Goal: Feedback & Contribution: Leave review/rating

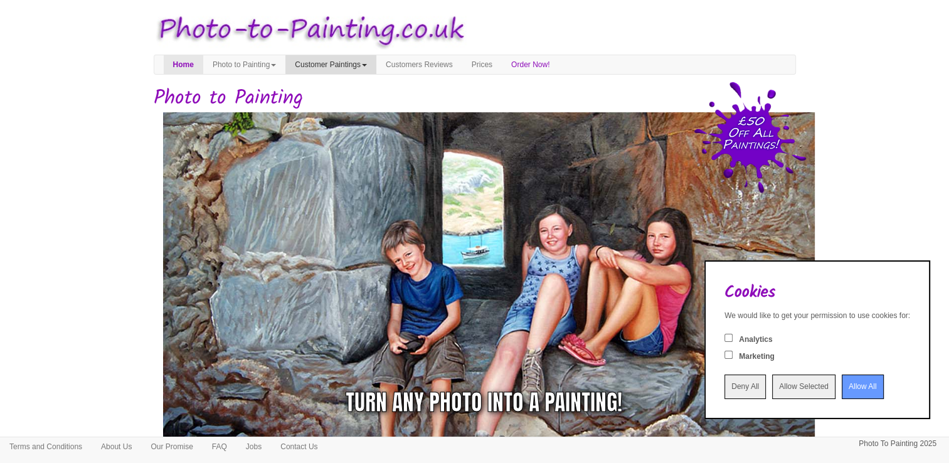
click at [351, 71] on link "Customer Paintings" at bounding box center [330, 64] width 91 height 19
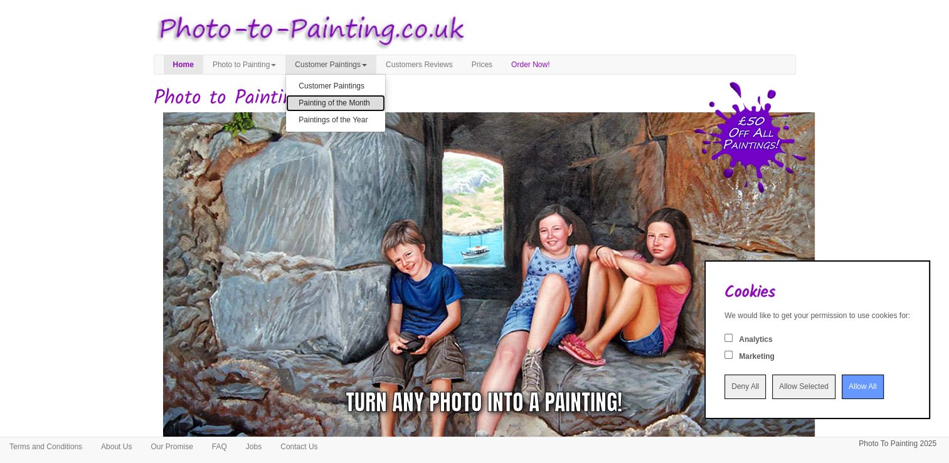
click at [350, 99] on link "Painting of the Month" at bounding box center [335, 103] width 99 height 17
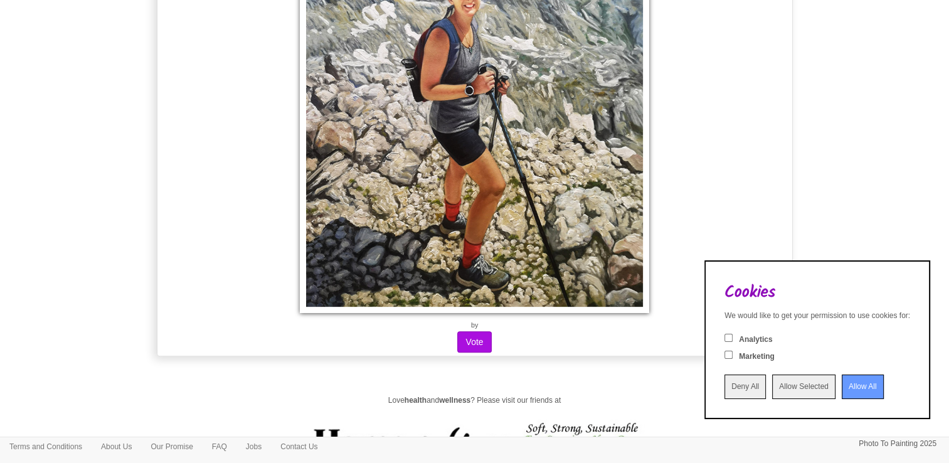
scroll to position [376, 0]
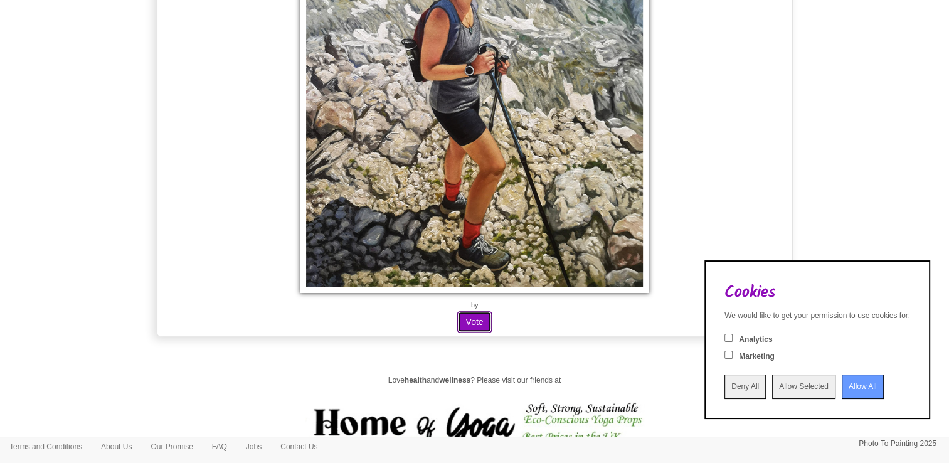
click at [477, 323] on button "Vote" at bounding box center [474, 321] width 34 height 21
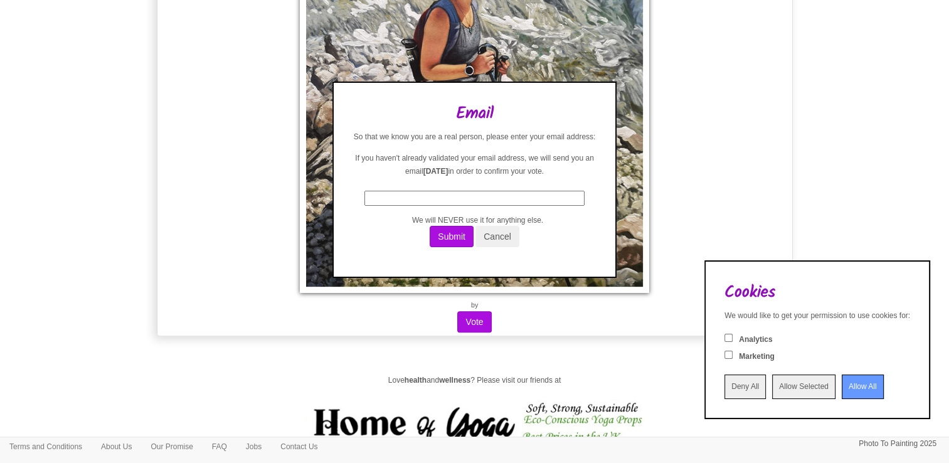
click at [437, 197] on input "text" at bounding box center [474, 198] width 220 height 14
type input "hc.crafthappy@gmail.com"
click at [449, 238] on button "Submit" at bounding box center [452, 236] width 44 height 21
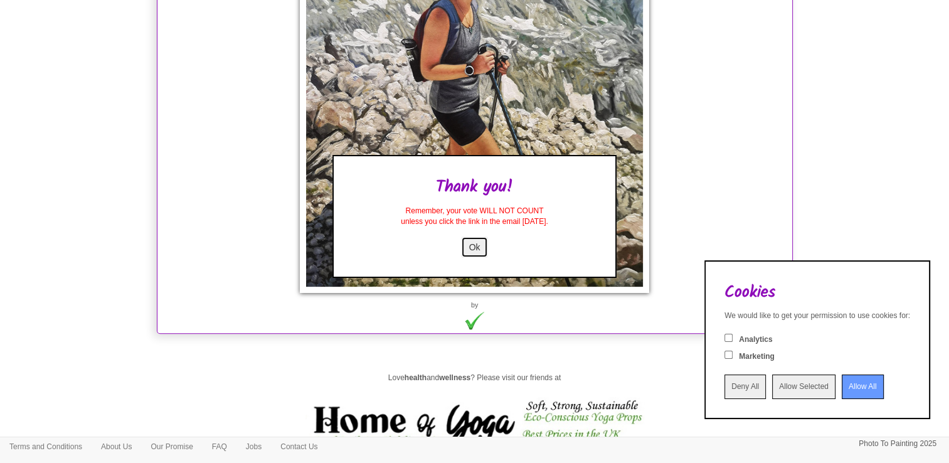
click at [471, 242] on button "Ok" at bounding box center [475, 246] width 28 height 21
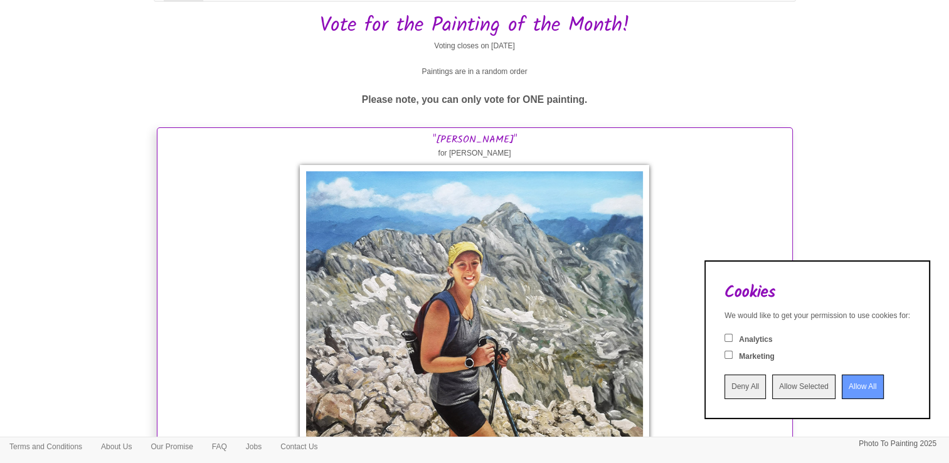
scroll to position [63, 0]
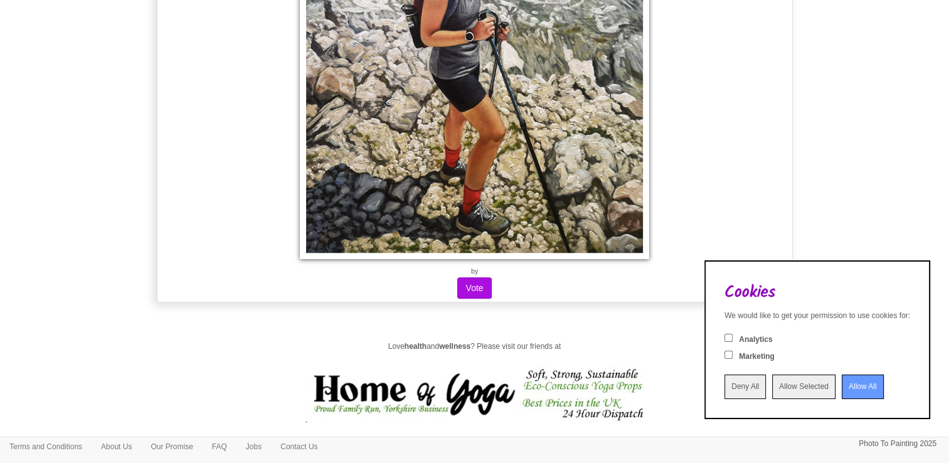
scroll to position [1066, 0]
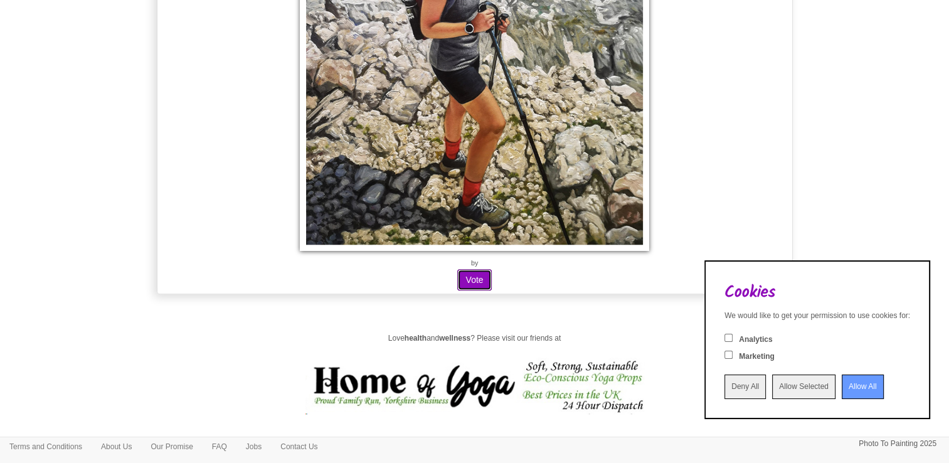
click at [474, 282] on button "Vote" at bounding box center [474, 279] width 34 height 21
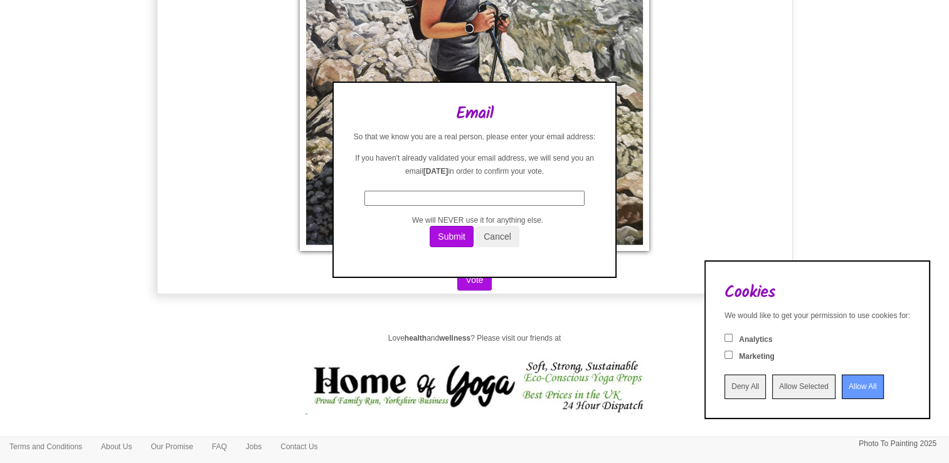
click at [436, 207] on div "Email So that we know you are a real person, please enter your email address: I…" at bounding box center [475, 181] width 245 height 153
click at [429, 199] on input "text" at bounding box center [474, 198] width 220 height 14
type input "[EMAIL_ADDRESS][DOMAIN_NAME]"
click at [447, 241] on button "Submit" at bounding box center [452, 236] width 44 height 21
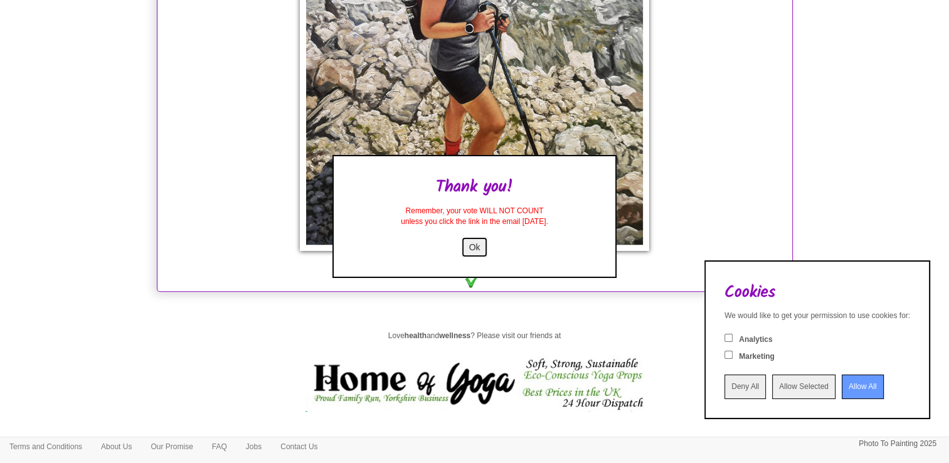
click at [475, 250] on button "Ok" at bounding box center [475, 246] width 28 height 21
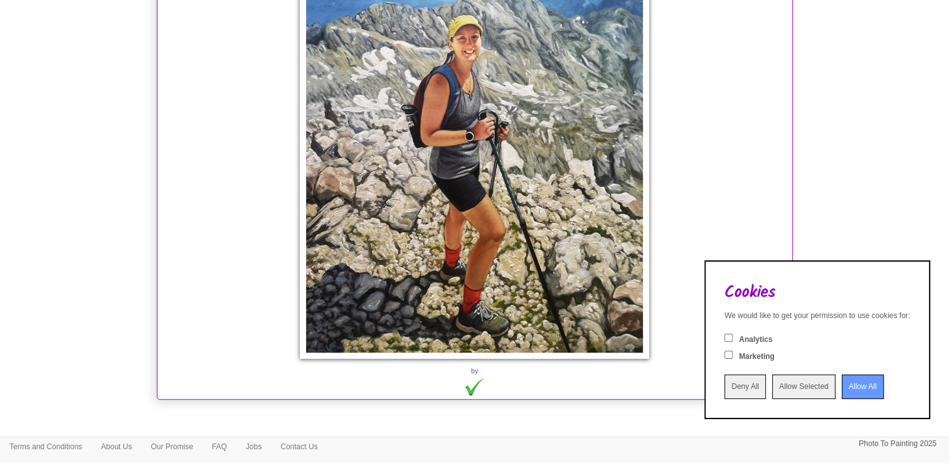
scroll to position [815, 0]
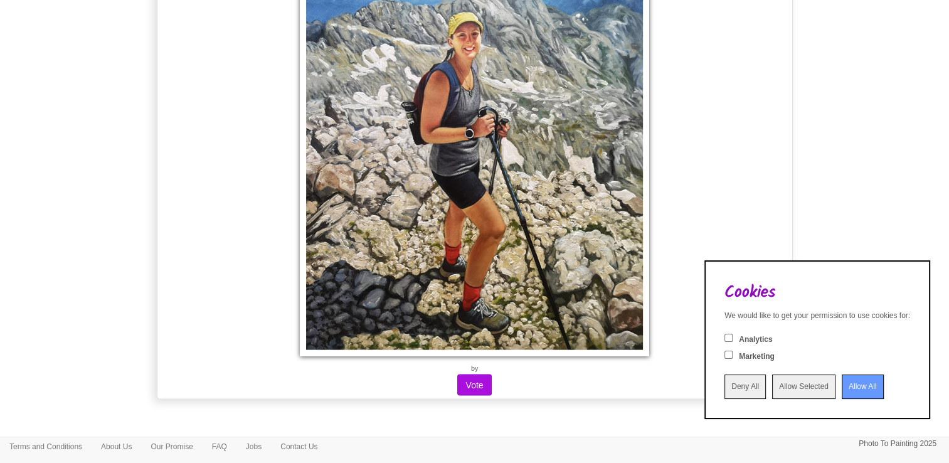
scroll to position [12044, 0]
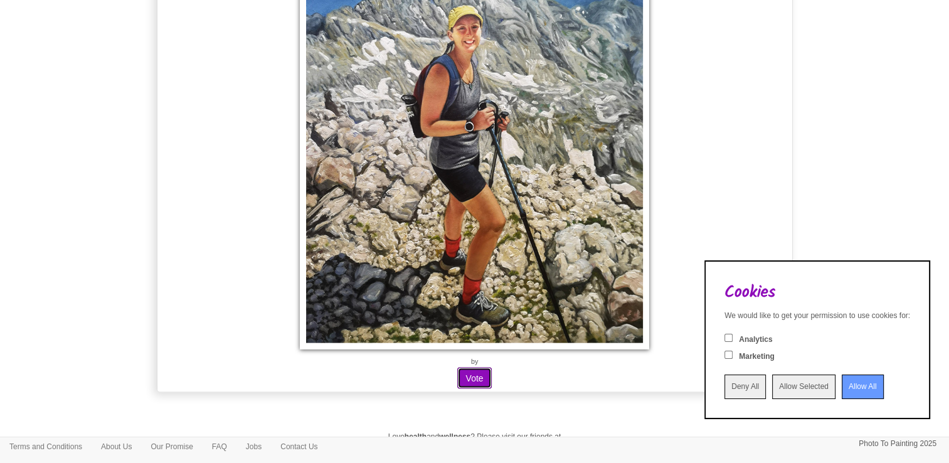
click at [474, 368] on button "Vote" at bounding box center [474, 378] width 34 height 21
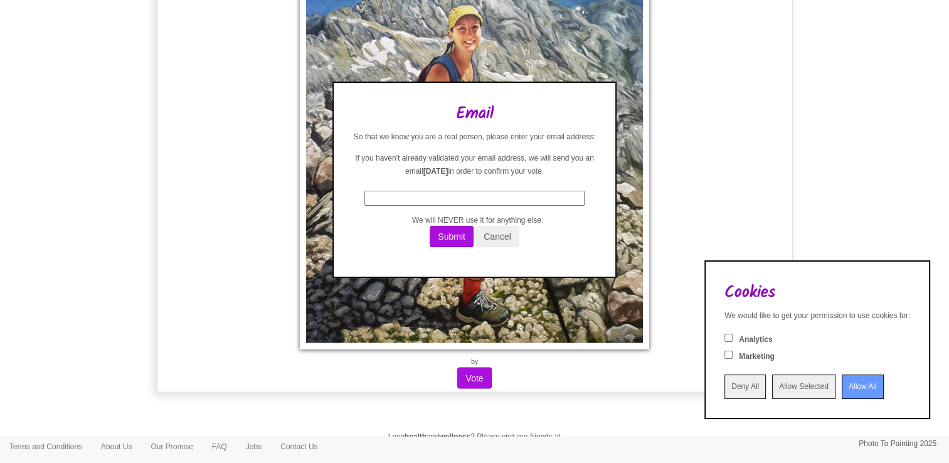
click at [450, 196] on input "text" at bounding box center [474, 198] width 220 height 14
type input "carlisle_sandc@yahoo.co.uk"
click at [447, 236] on button "Submit" at bounding box center [452, 236] width 44 height 21
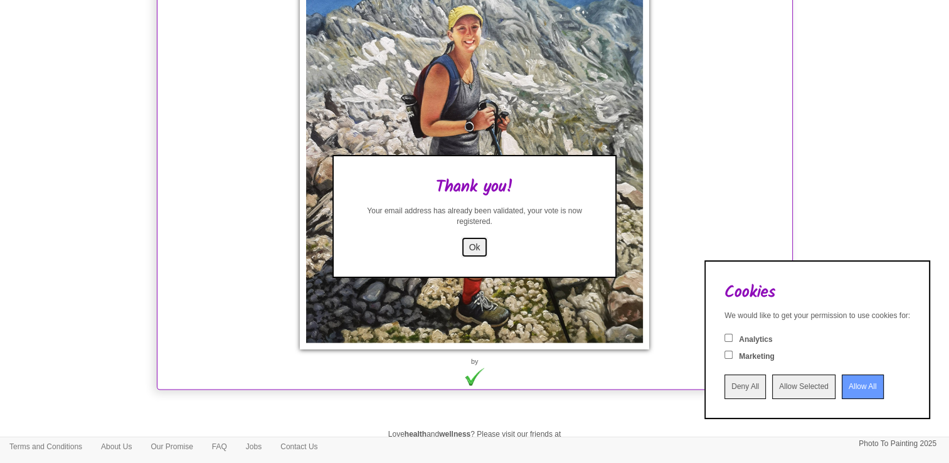
click at [473, 246] on button "Ok" at bounding box center [475, 246] width 28 height 21
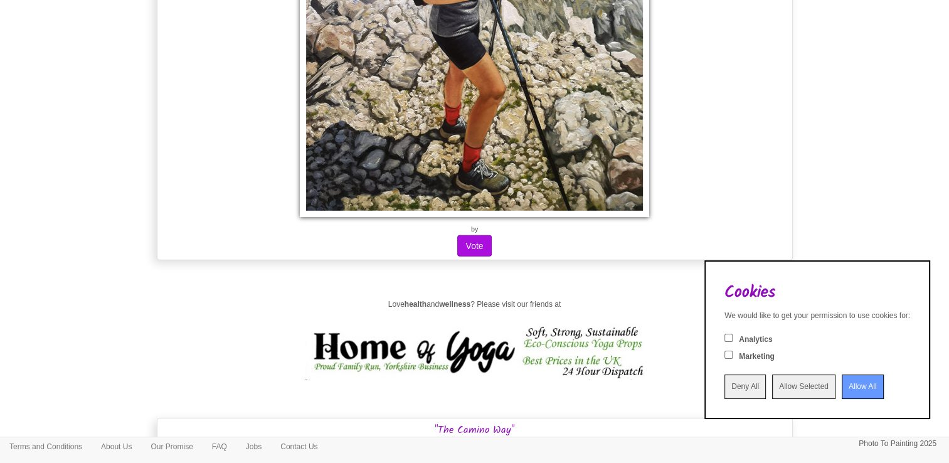
scroll to position [13236, 0]
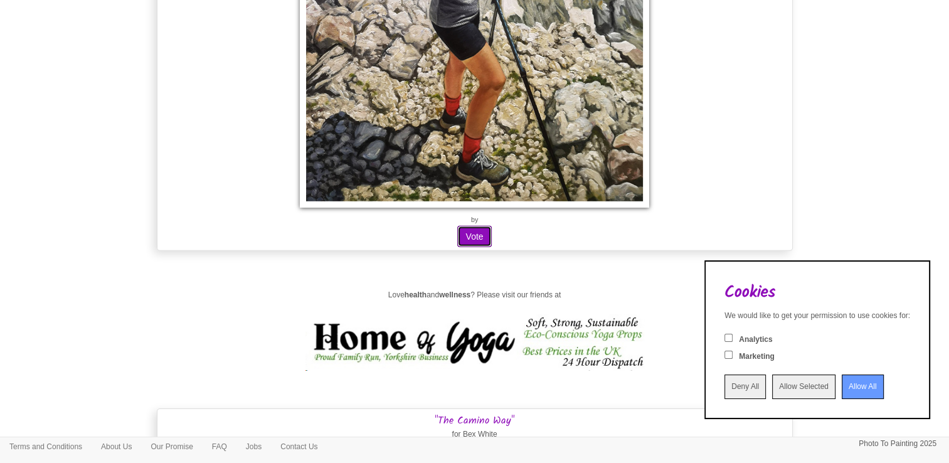
click at [469, 227] on button "Vote" at bounding box center [474, 236] width 34 height 21
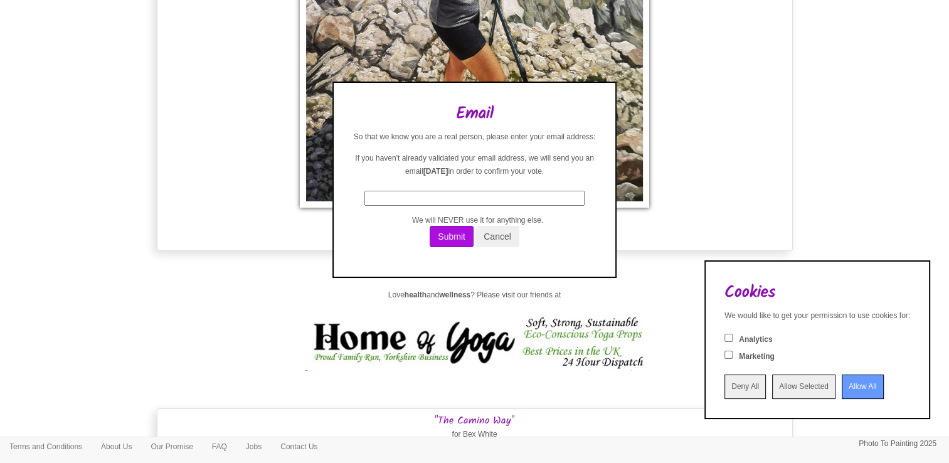
click at [469, 196] on input "text" at bounding box center [474, 198] width 220 height 14
type input "[EMAIL_ADDRESS][DOMAIN_NAME]"
click at [454, 239] on button "Submit" at bounding box center [452, 236] width 44 height 21
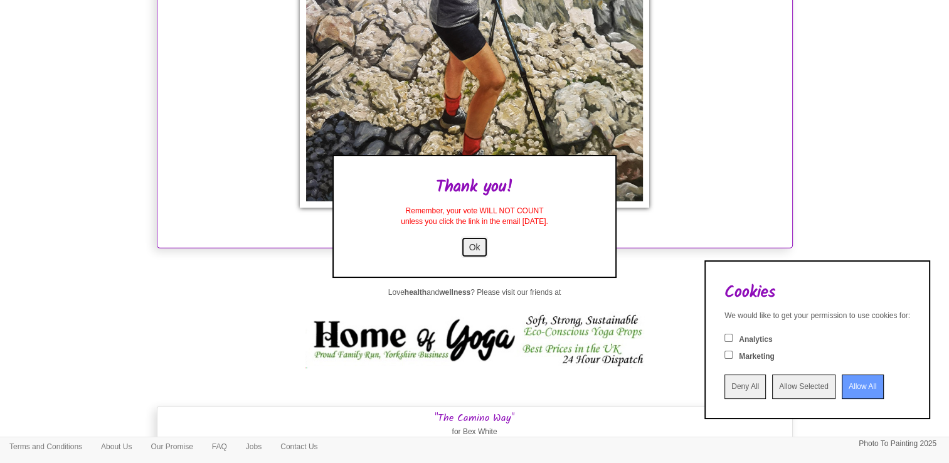
click at [477, 245] on button "Ok" at bounding box center [475, 246] width 28 height 21
